Goal: Task Accomplishment & Management: Use online tool/utility

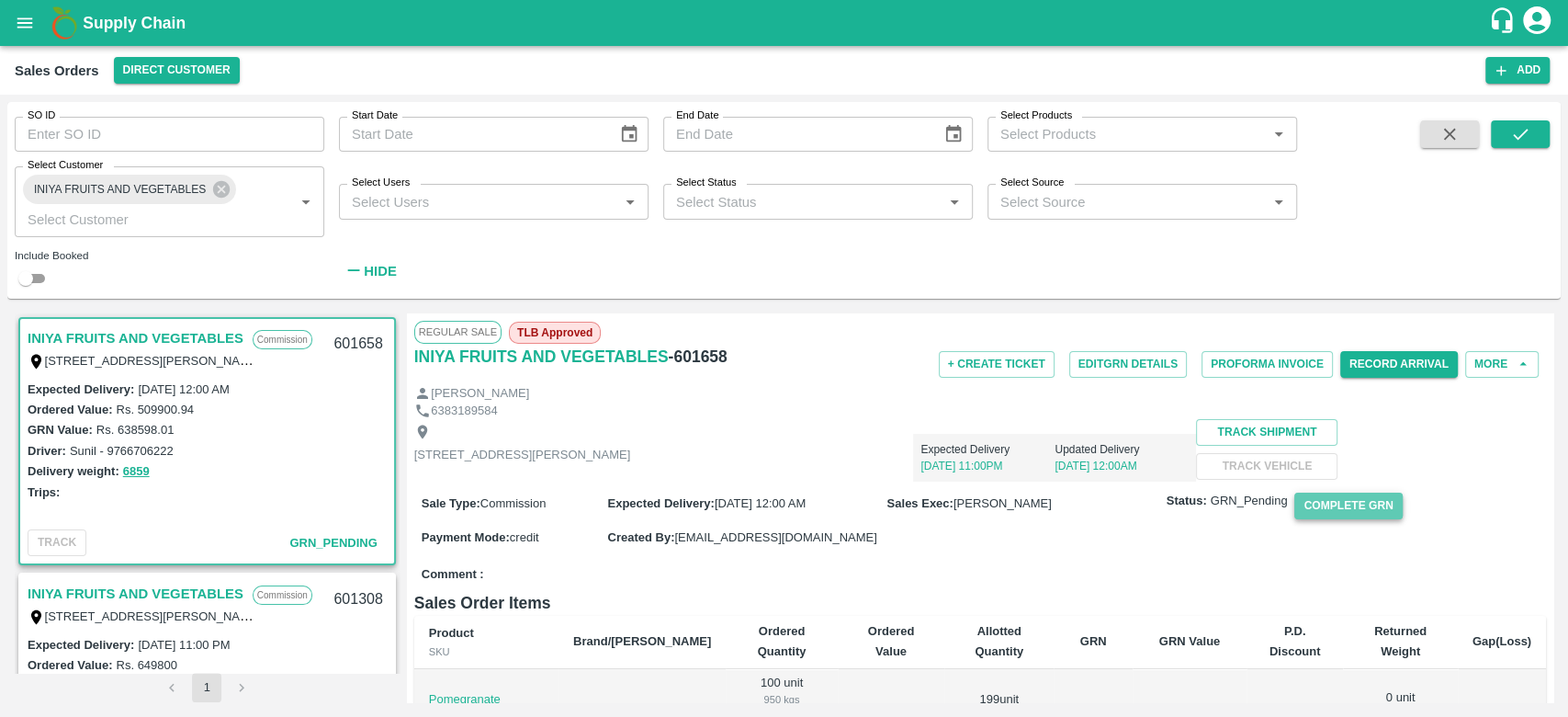
click at [1319, 519] on button "Complete GRN" at bounding box center [1349, 505] width 108 height 26
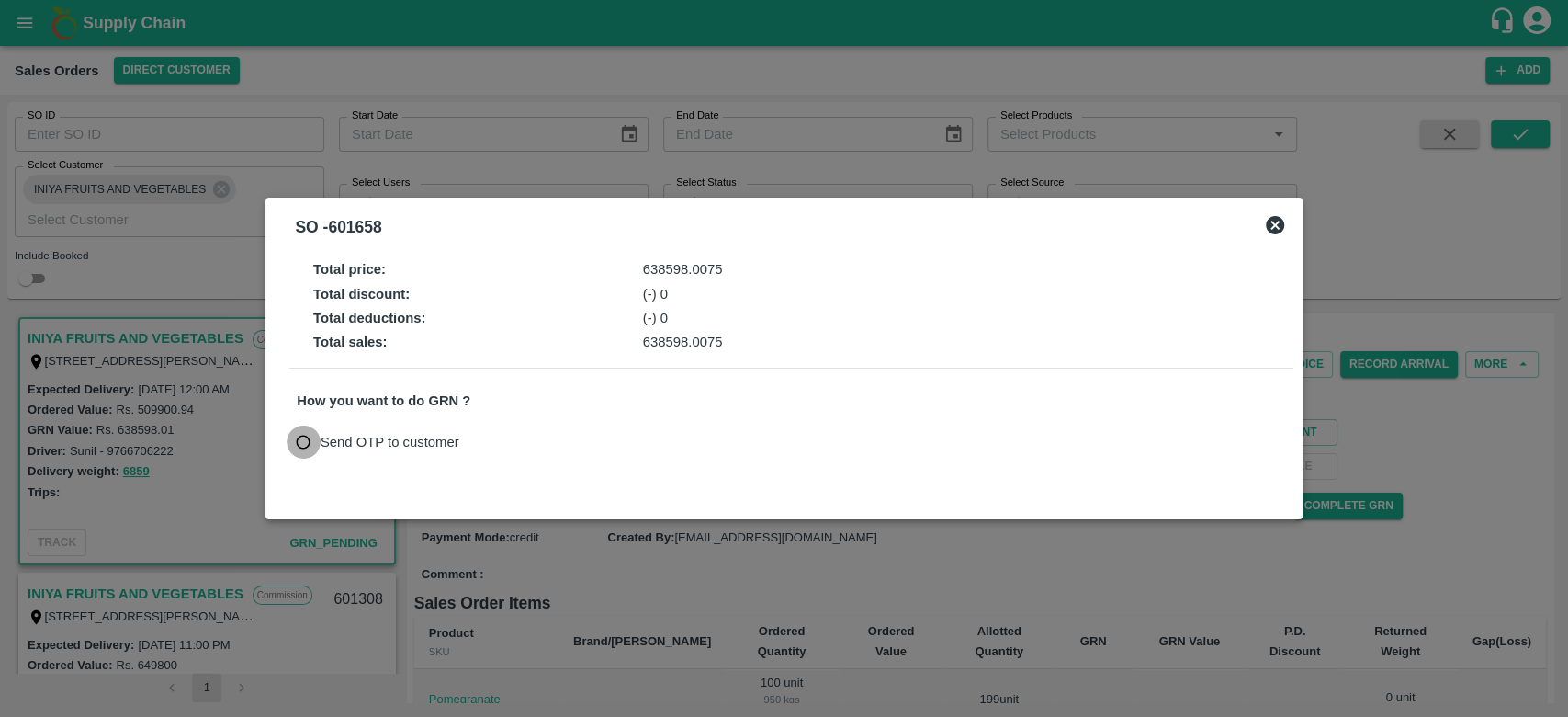
click at [299, 440] on input "Send OTP to customer" at bounding box center [304, 442] width 34 height 34
radio input "true"
click at [511, 433] on button "Send OTP" at bounding box center [511, 441] width 75 height 26
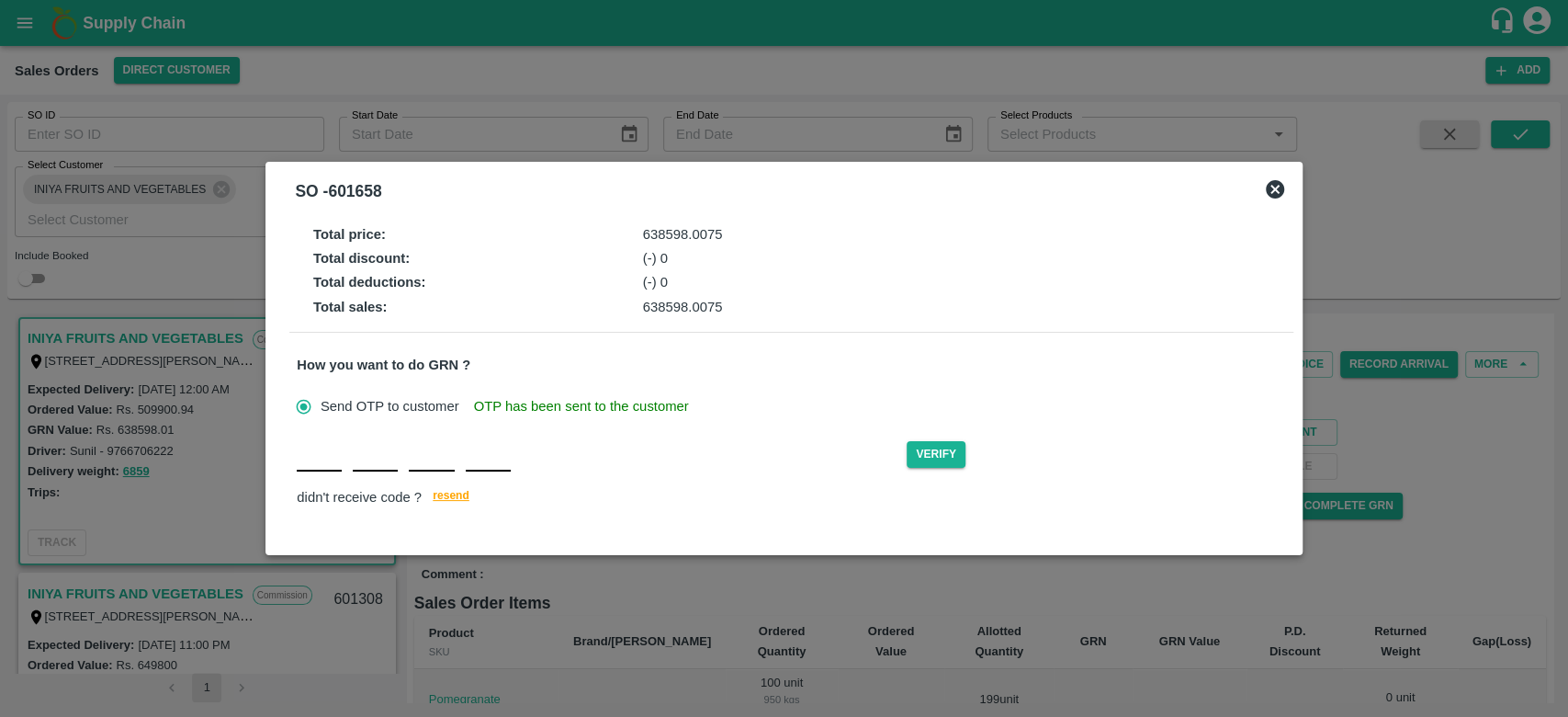
click at [315, 462] on input "text" at bounding box center [319, 454] width 45 height 33
type input "l"
type input "j"
type input "y"
type input "L"
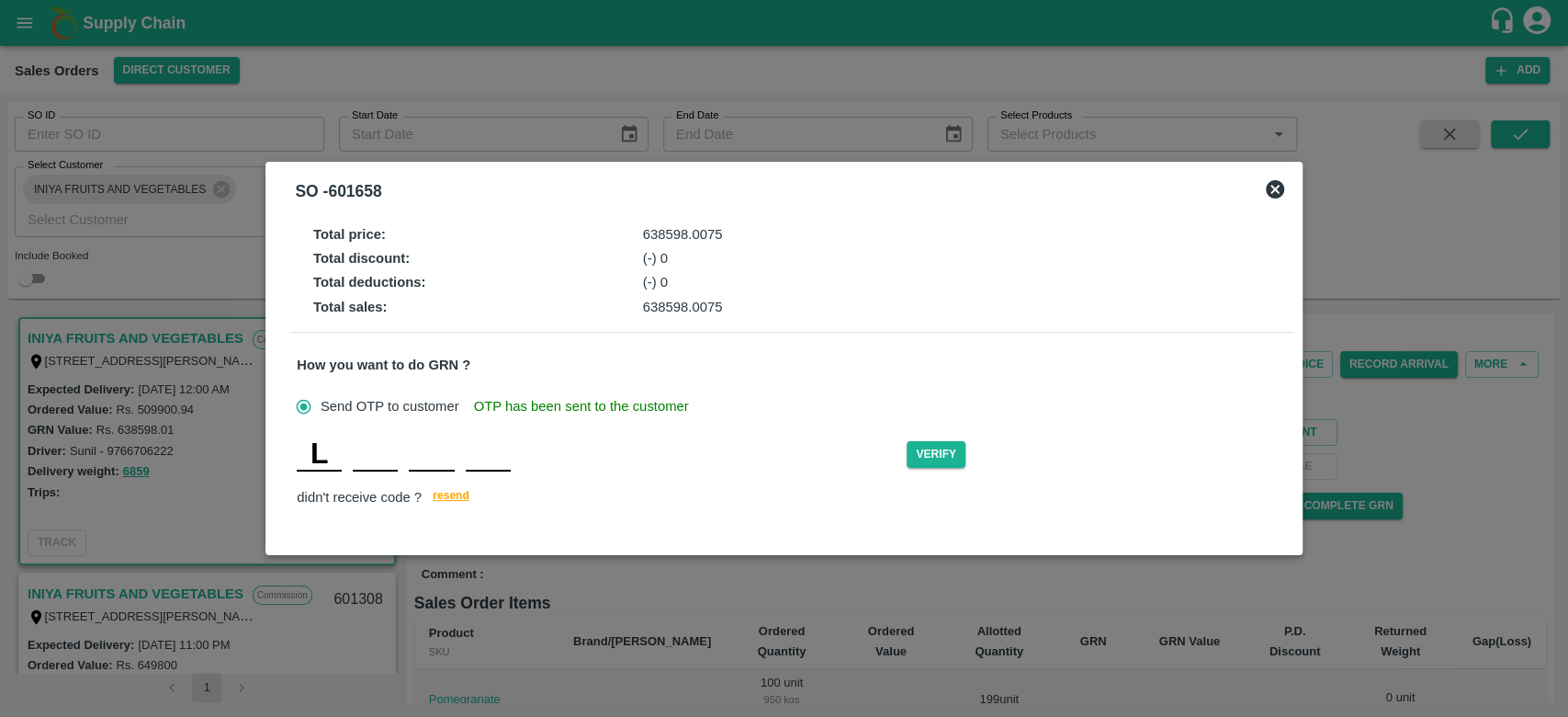
type input "J"
type input "Y"
click at [933, 453] on button "Verify" at bounding box center [936, 454] width 59 height 26
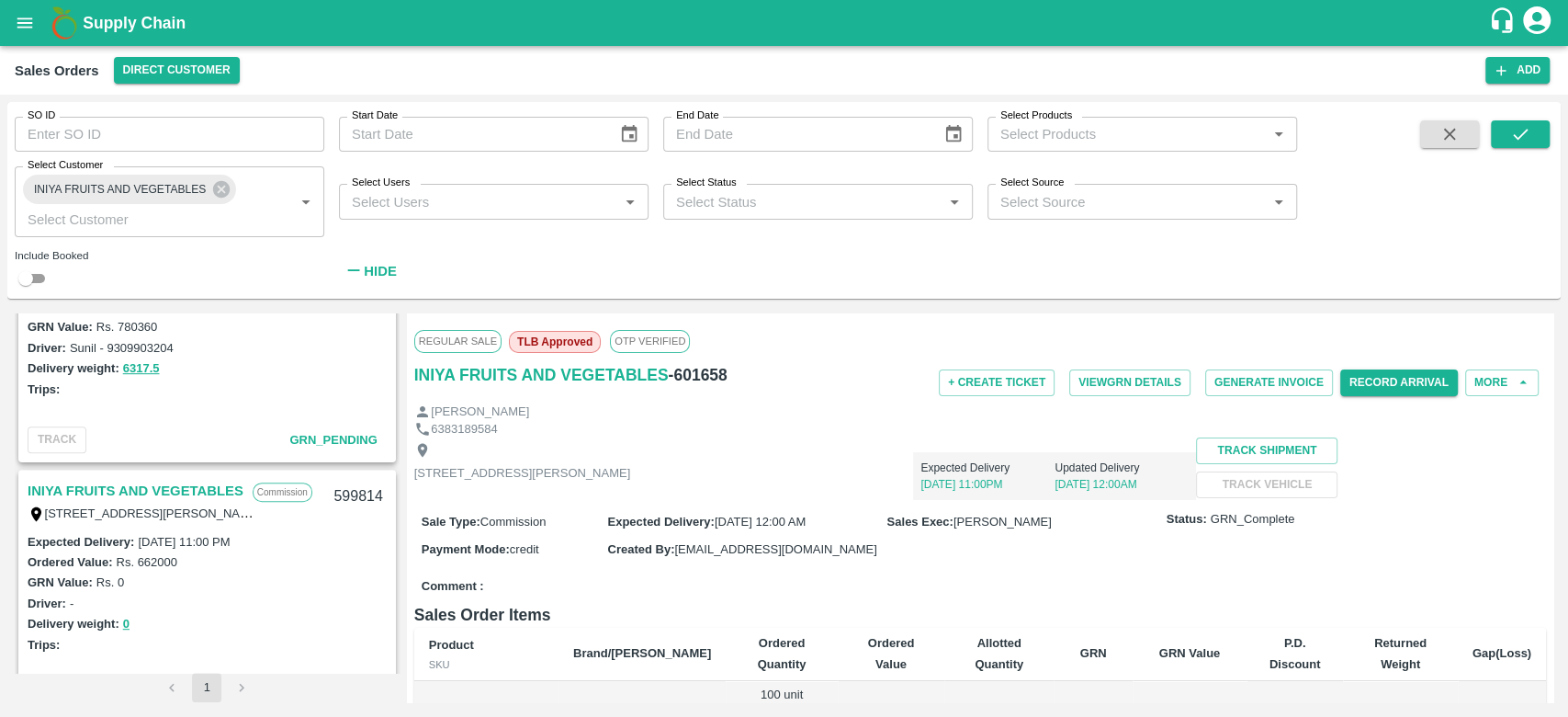
scroll to position [456, 0]
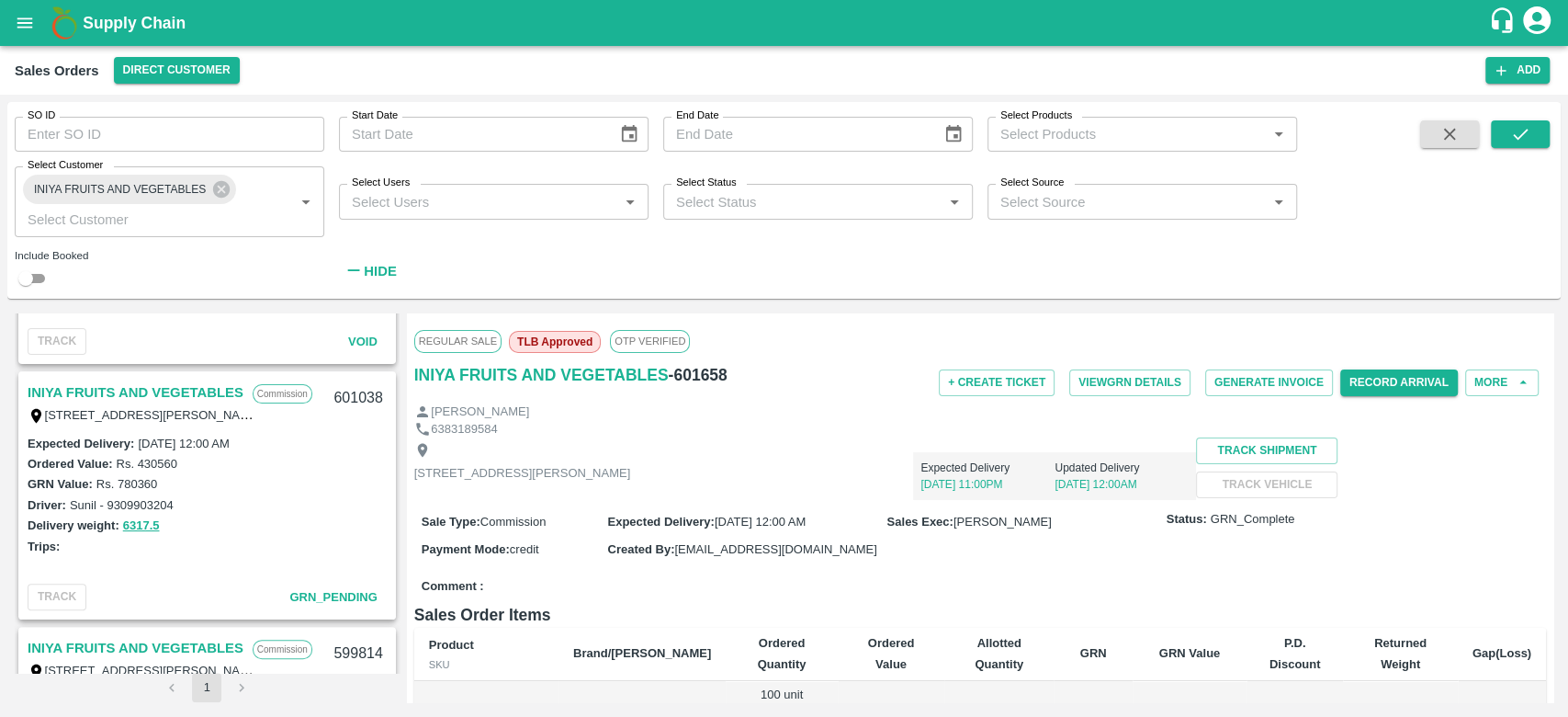
click at [147, 388] on link "INIYA FRUITS AND VEGETABLES" at bounding box center [135, 392] width 215 height 24
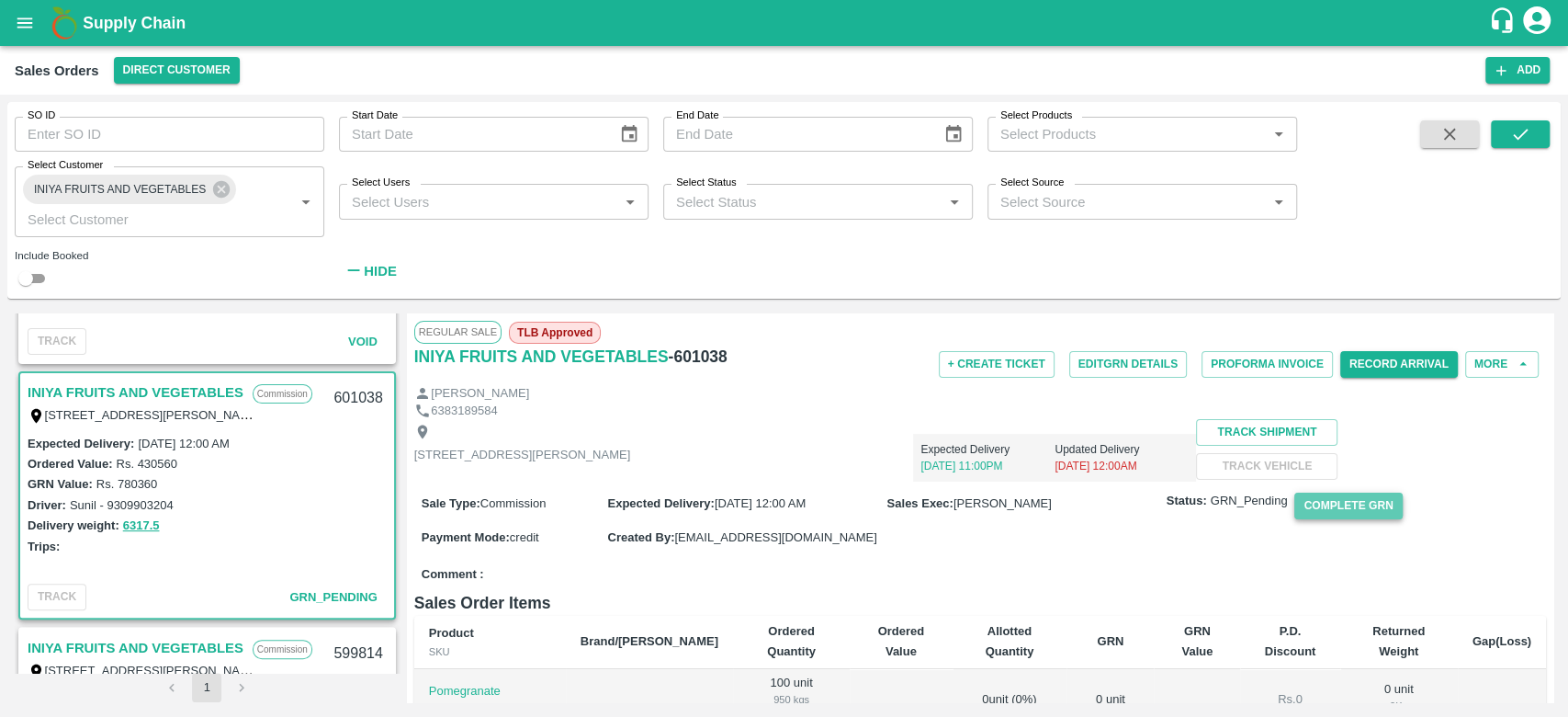
click at [1363, 519] on button "Complete GRN" at bounding box center [1349, 505] width 108 height 26
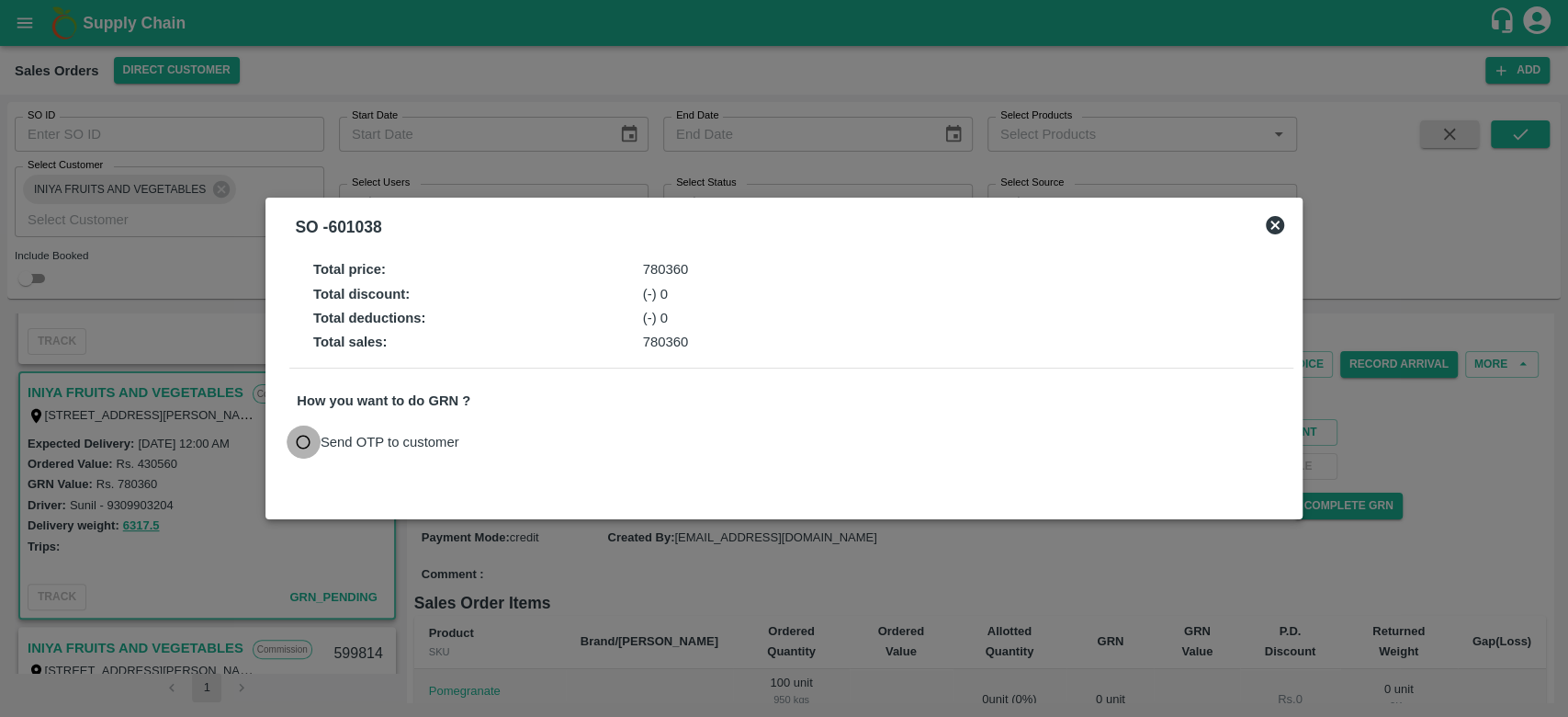
click at [301, 446] on input "Send OTP to customer" at bounding box center [304, 442] width 34 height 34
radio input "true"
click at [511, 432] on button "Send OTP" at bounding box center [511, 441] width 75 height 26
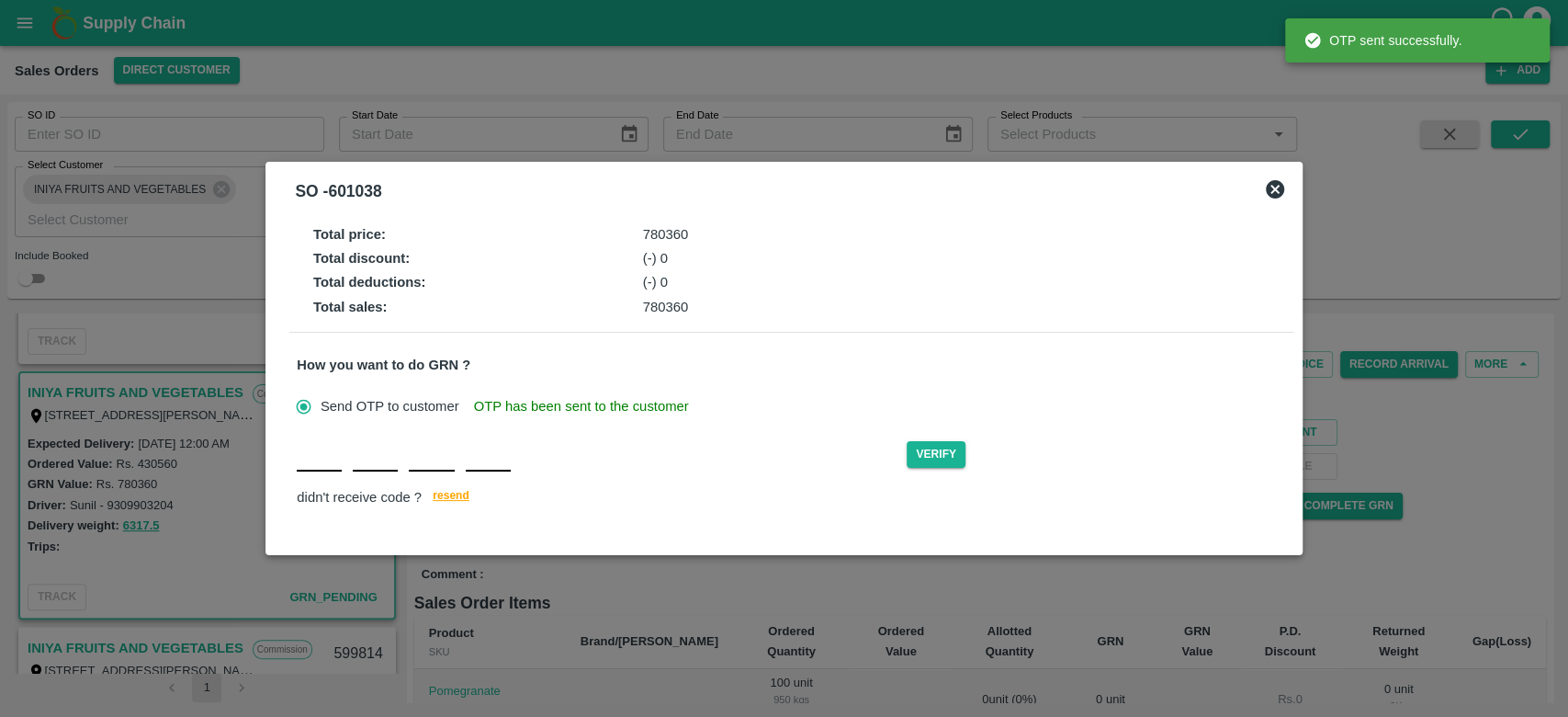
click at [309, 461] on input "text" at bounding box center [319, 454] width 45 height 33
type input "F"
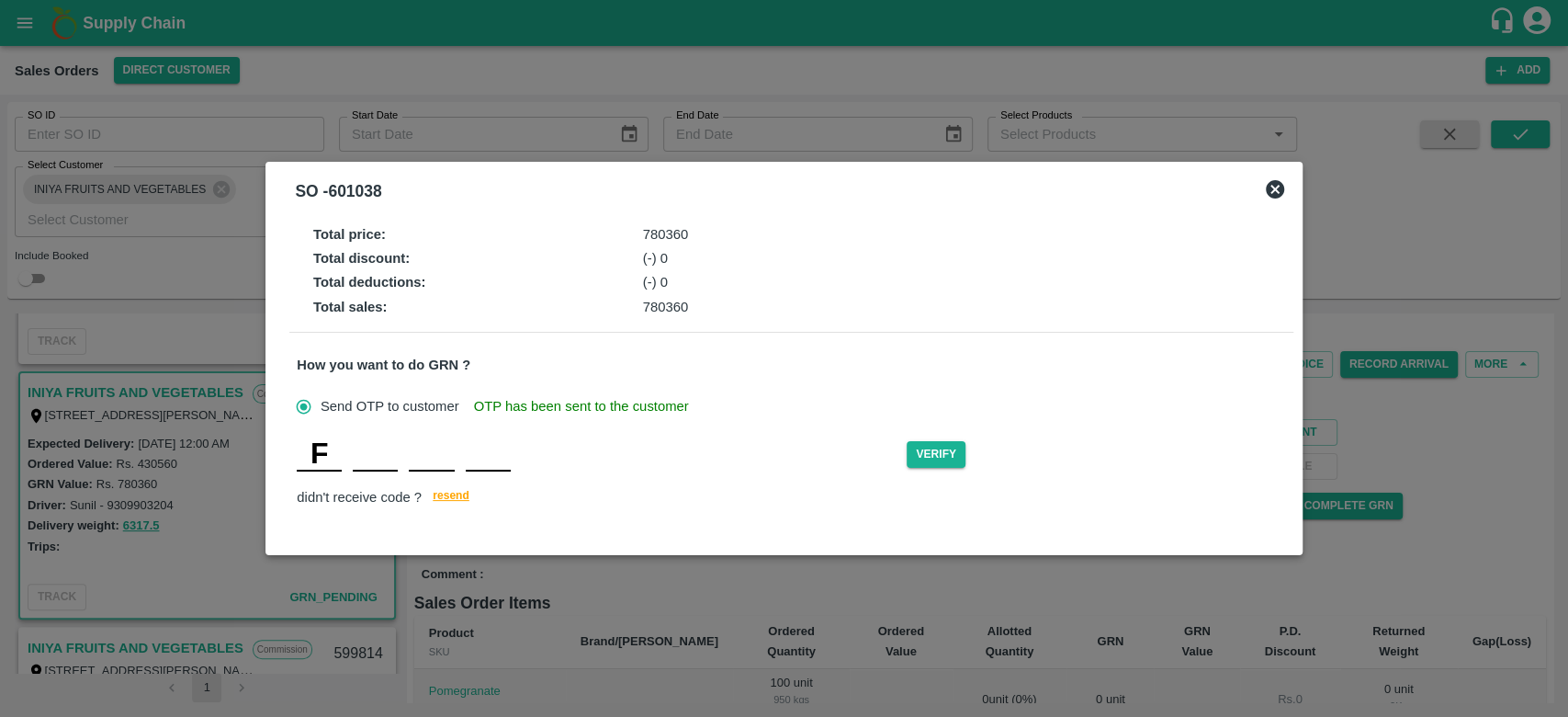
type input "E"
type input "A"
type input "E"
click at [952, 449] on button "Verify" at bounding box center [936, 454] width 59 height 26
